Goal: Book appointment/travel/reservation

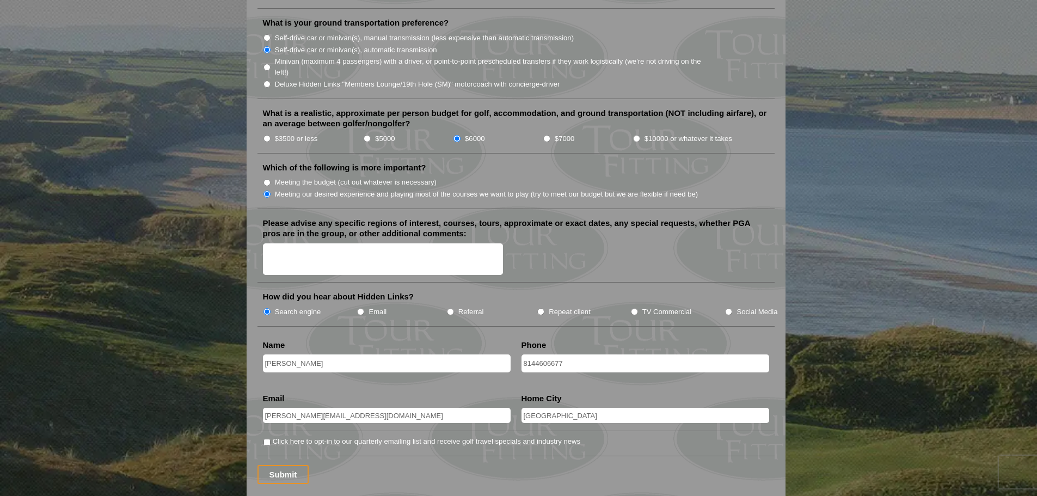
scroll to position [1197, 0]
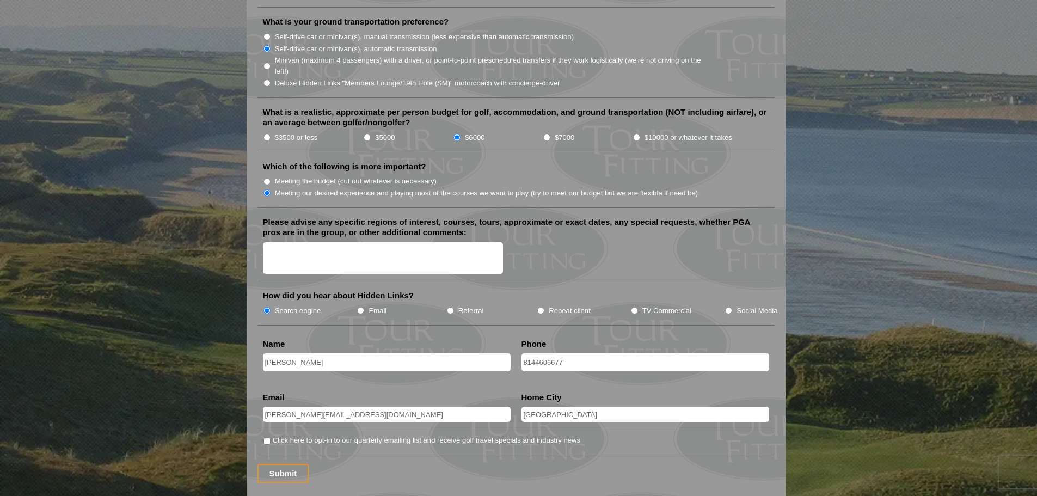
click at [348, 242] on textarea "Please advise any specific regions of interest, courses, tours, approximate or …" at bounding box center [383, 258] width 240 height 32
type textarea "Old Course"
click at [292, 464] on input "Submit" at bounding box center [283, 473] width 52 height 19
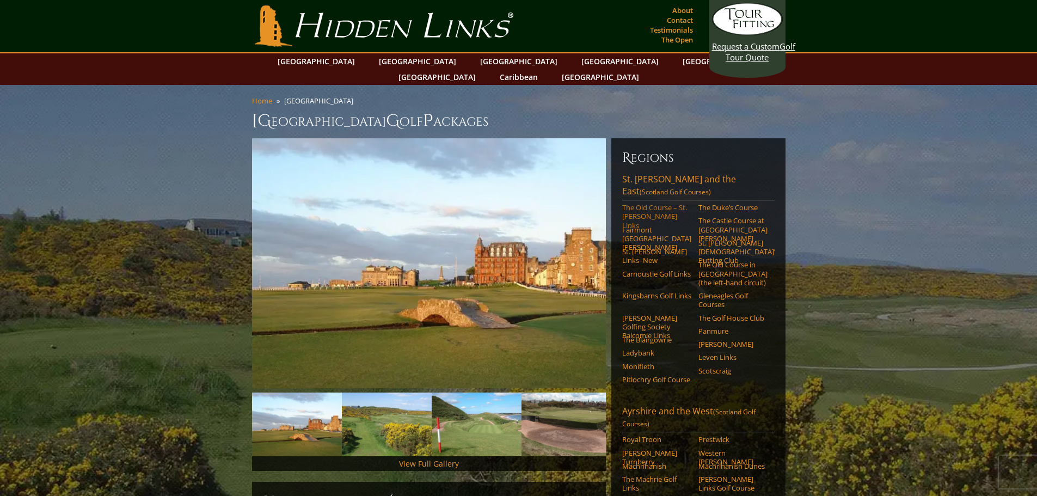
click at [646, 203] on link "The Old Course – St. [PERSON_NAME] Links" at bounding box center [656, 216] width 69 height 27
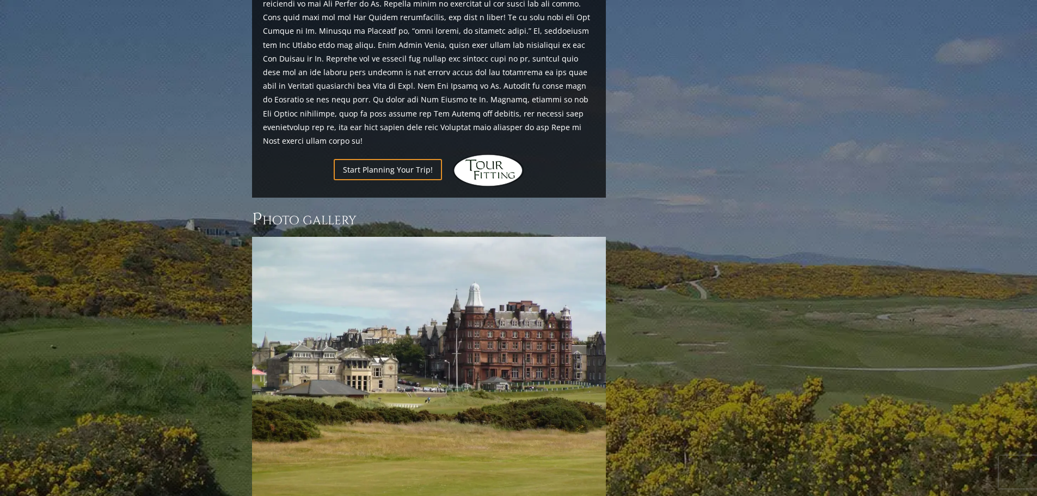
scroll to position [1360, 0]
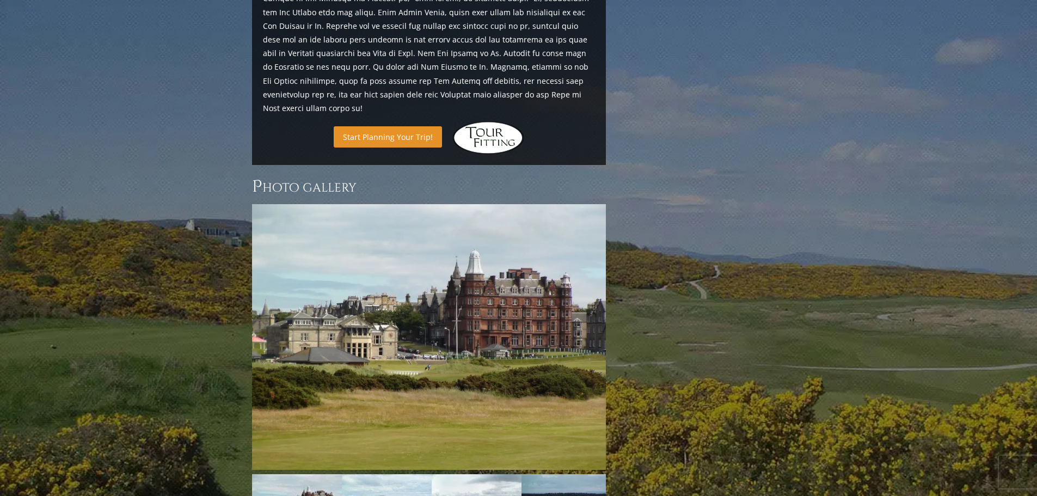
click at [381, 126] on link "Start Planning Your Trip!" at bounding box center [388, 136] width 108 height 21
